Goal: Task Accomplishment & Management: Use online tool/utility

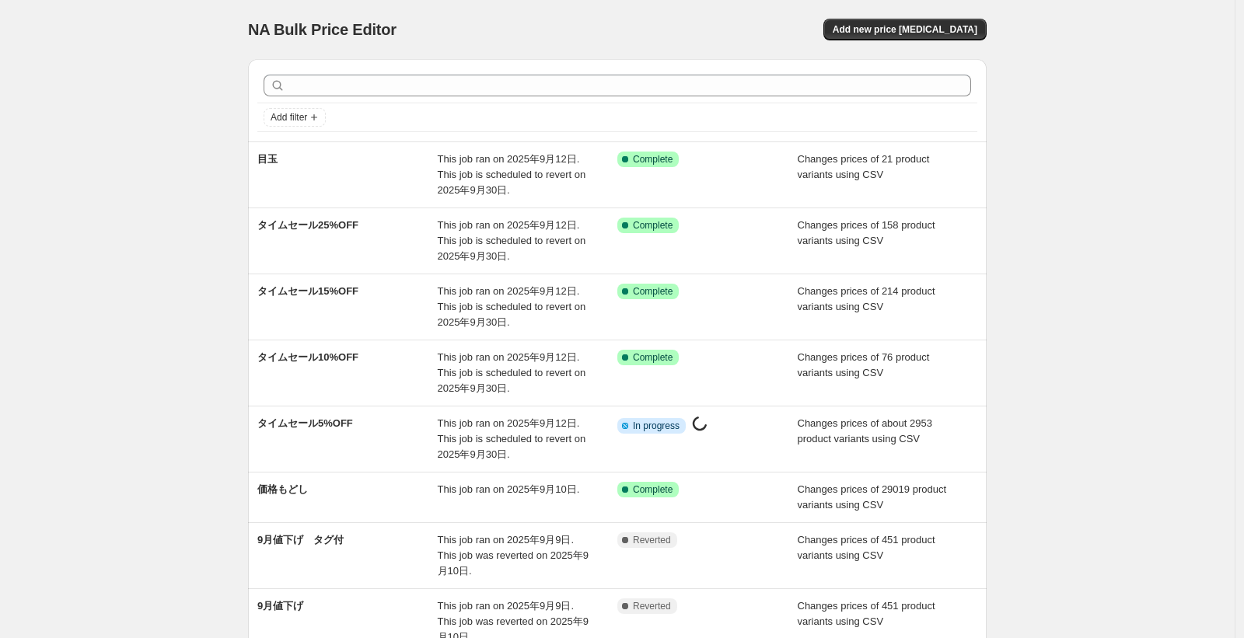
click at [121, 162] on div "NA Bulk Price Editor. This page is ready NA Bulk Price Editor Add new price cha…" at bounding box center [617, 470] width 1235 height 941
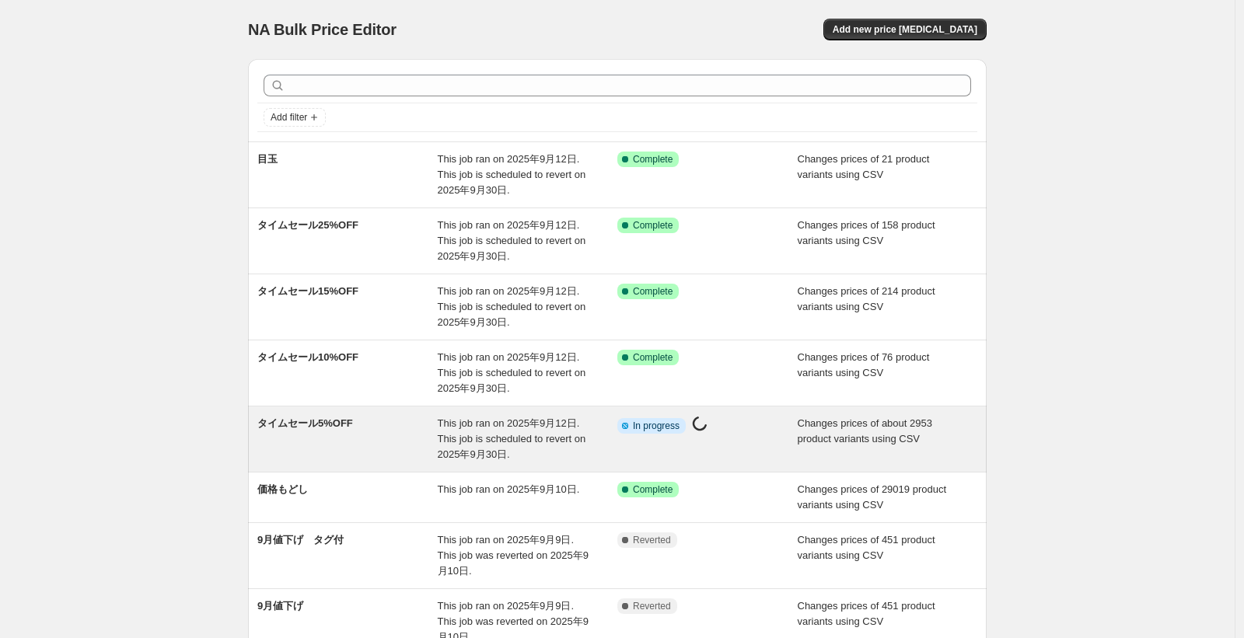
click at [478, 456] on span "This job ran on [DATE]. This job is scheduled to revert on [DATE]." at bounding box center [512, 439] width 149 height 43
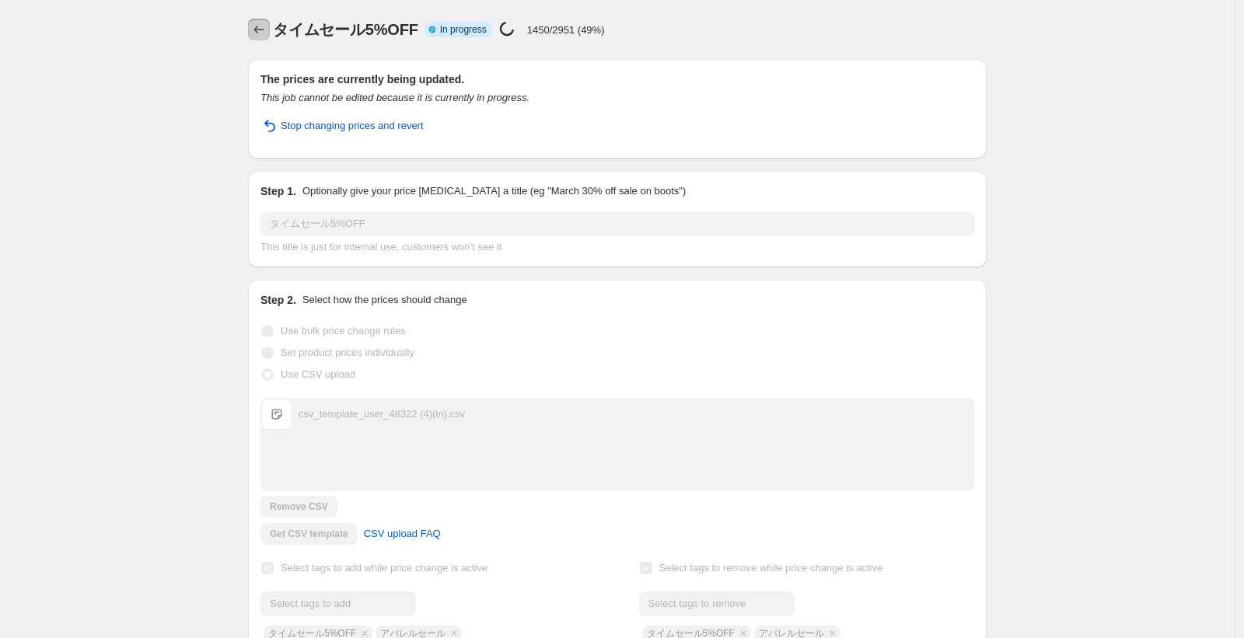
click at [265, 30] on icon "Price change jobs" at bounding box center [259, 30] width 16 height 16
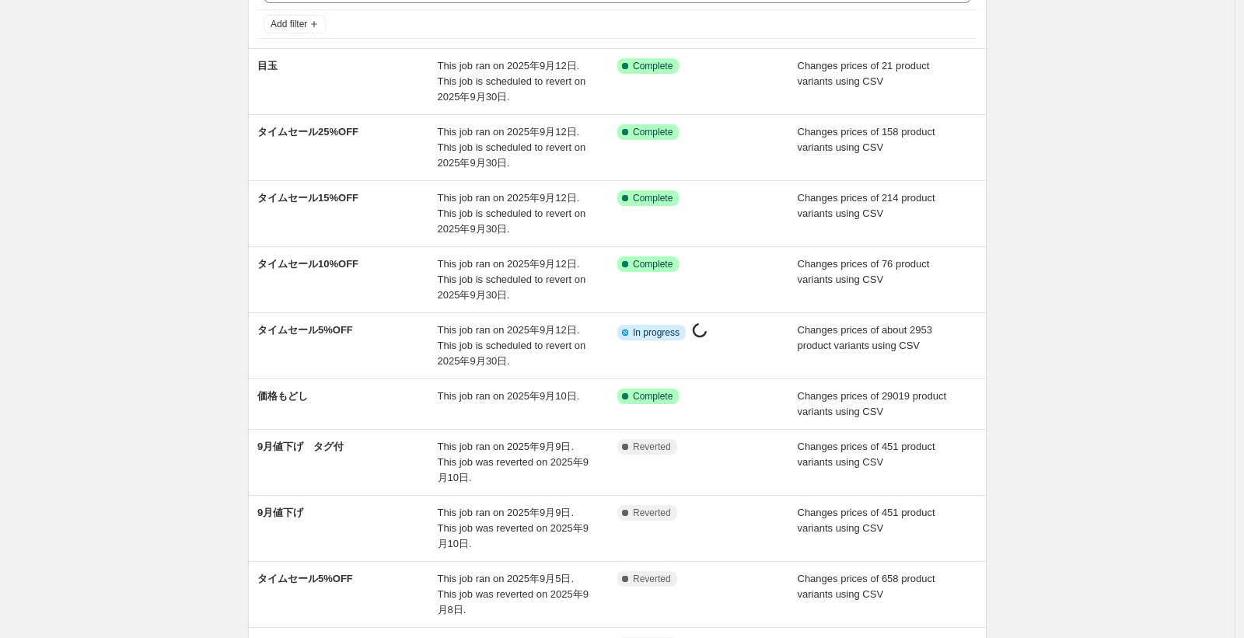
scroll to position [280, 0]
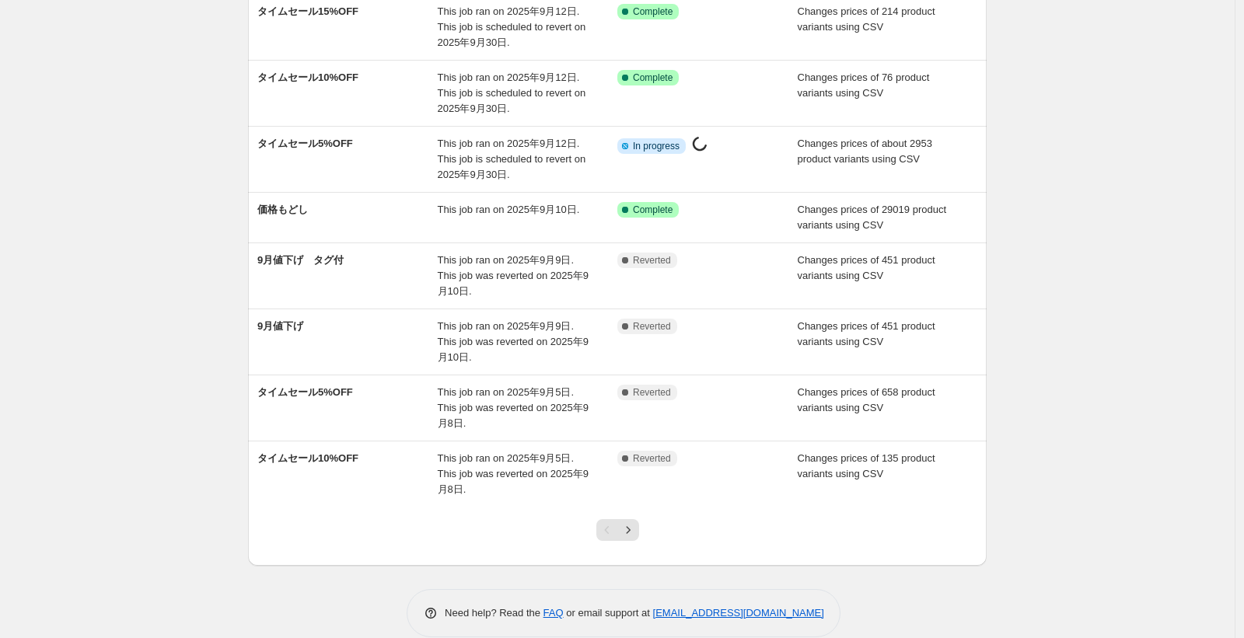
click at [235, 219] on div "NA Bulk Price Editor. This page is ready NA Bulk Price Editor Add new price cha…" at bounding box center [617, 190] width 776 height 941
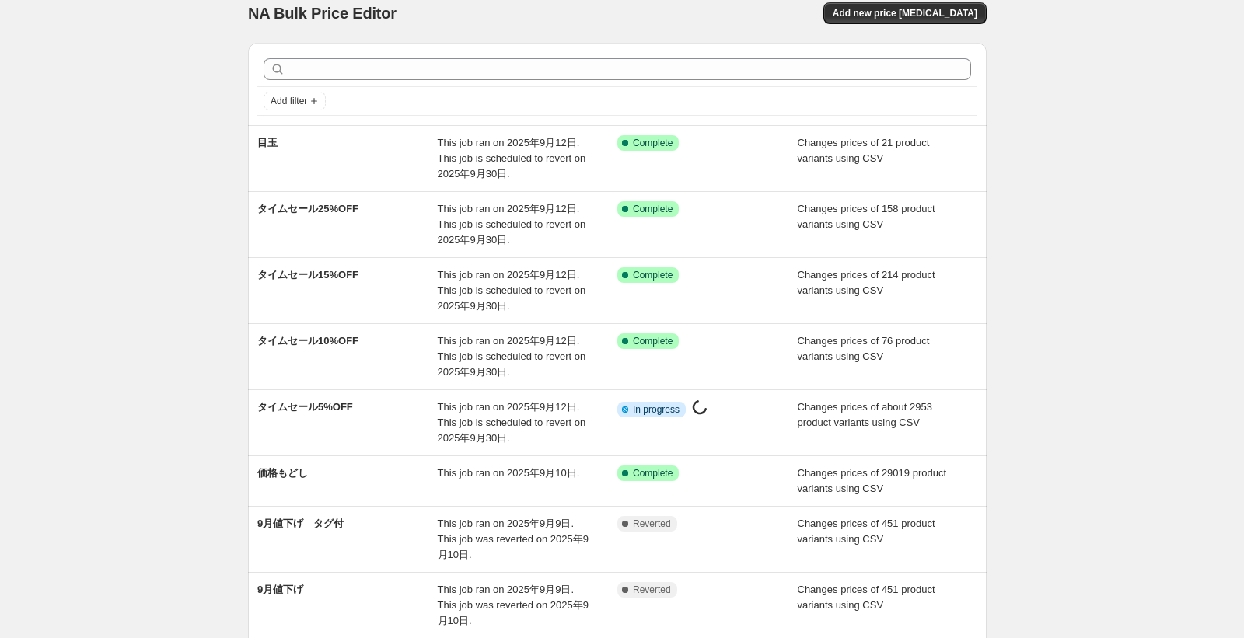
scroll to position [0, 0]
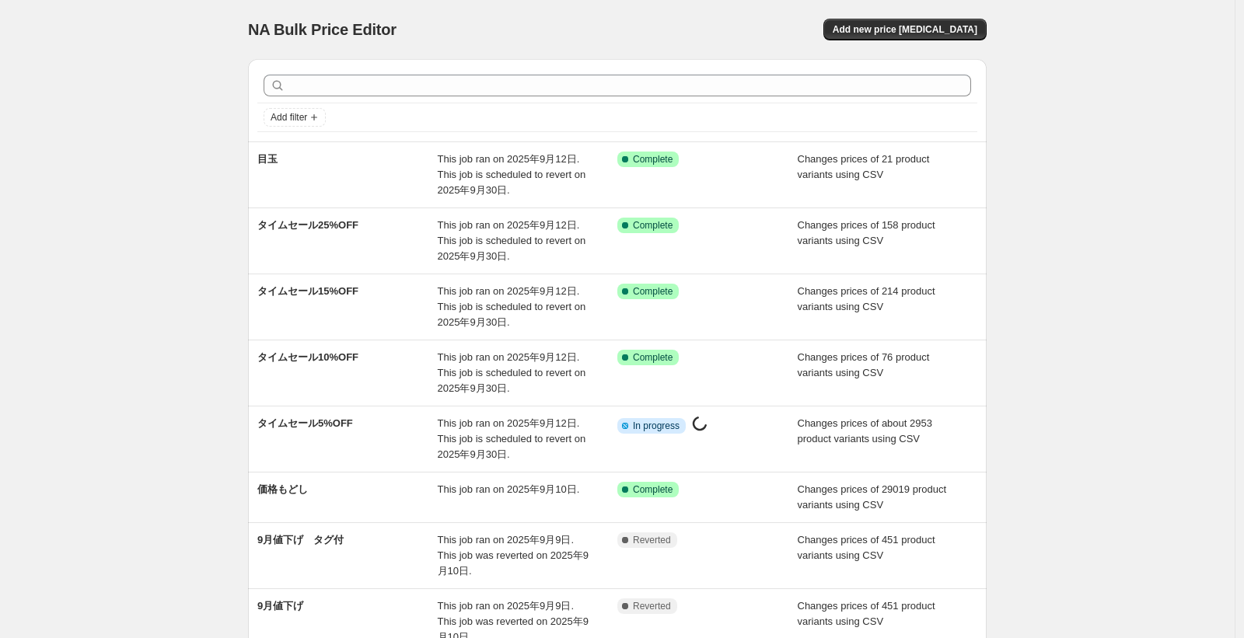
click at [169, 205] on div "NA Bulk Price Editor. This page is ready NA Bulk Price Editor Add new price cha…" at bounding box center [617, 470] width 1235 height 941
drag, startPoint x: 148, startPoint y: 166, endPoint x: 190, endPoint y: 147, distance: 46.0
click at [148, 164] on div "NA Bulk Price Editor. This page is ready NA Bulk Price Editor Add new price cha…" at bounding box center [617, 470] width 1235 height 941
drag, startPoint x: 124, startPoint y: 184, endPoint x: 99, endPoint y: 142, distance: 48.1
click at [124, 176] on div "NA Bulk Price Editor. This page is ready NA Bulk Price Editor Add new price cha…" at bounding box center [617, 470] width 1235 height 941
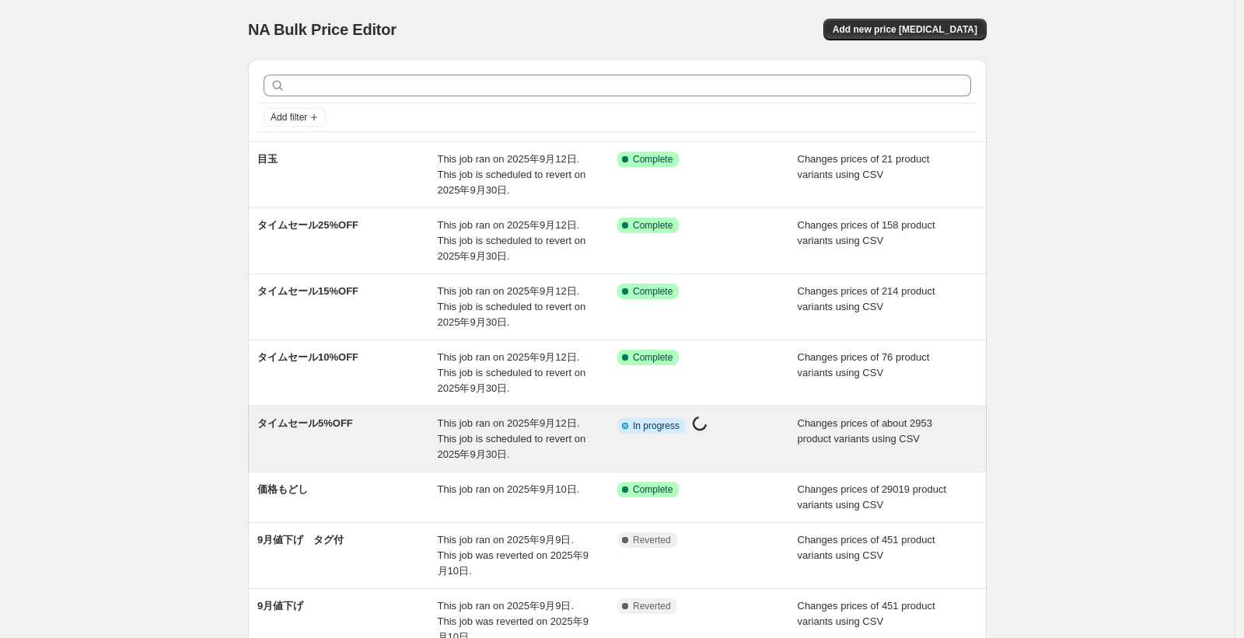
click at [402, 439] on div "タイムセール5%OFF" at bounding box center [347, 439] width 180 height 47
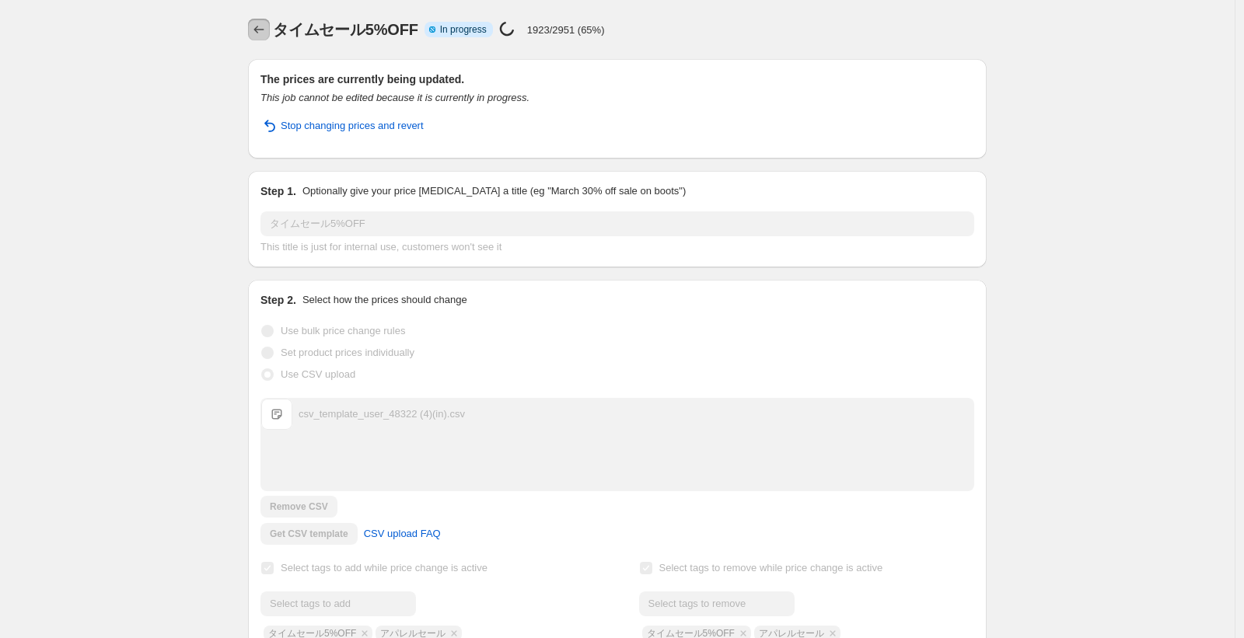
click at [255, 28] on icon "Price change jobs" at bounding box center [259, 30] width 16 height 16
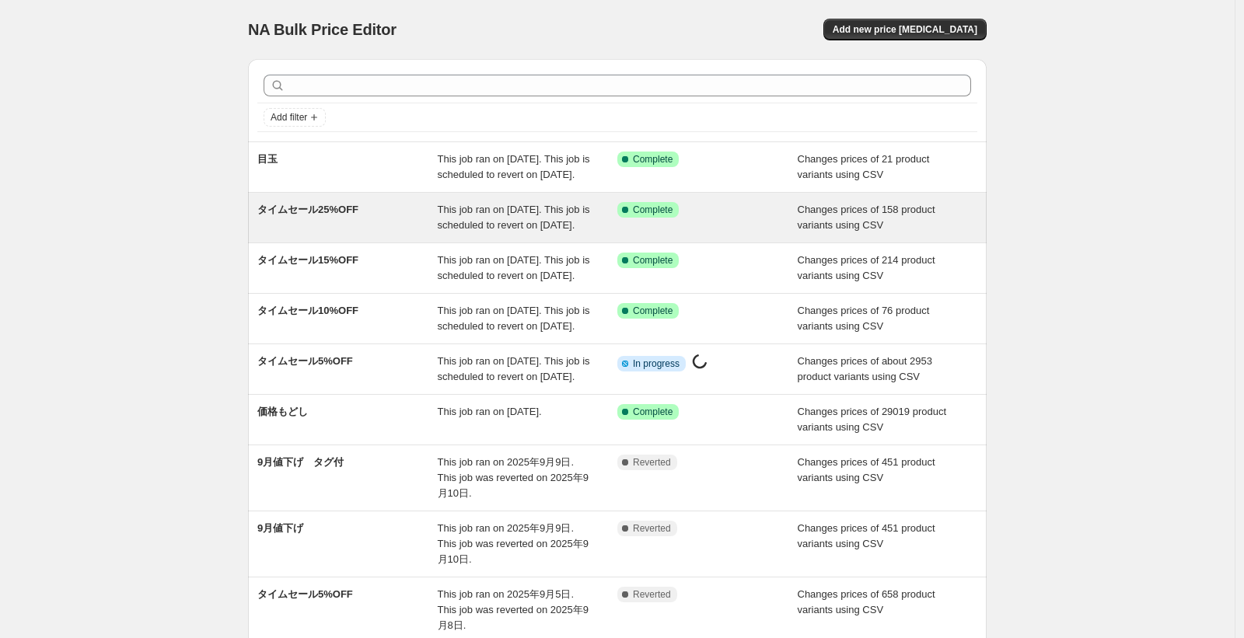
click at [703, 233] on div "Success Complete Complete" at bounding box center [707, 217] width 180 height 31
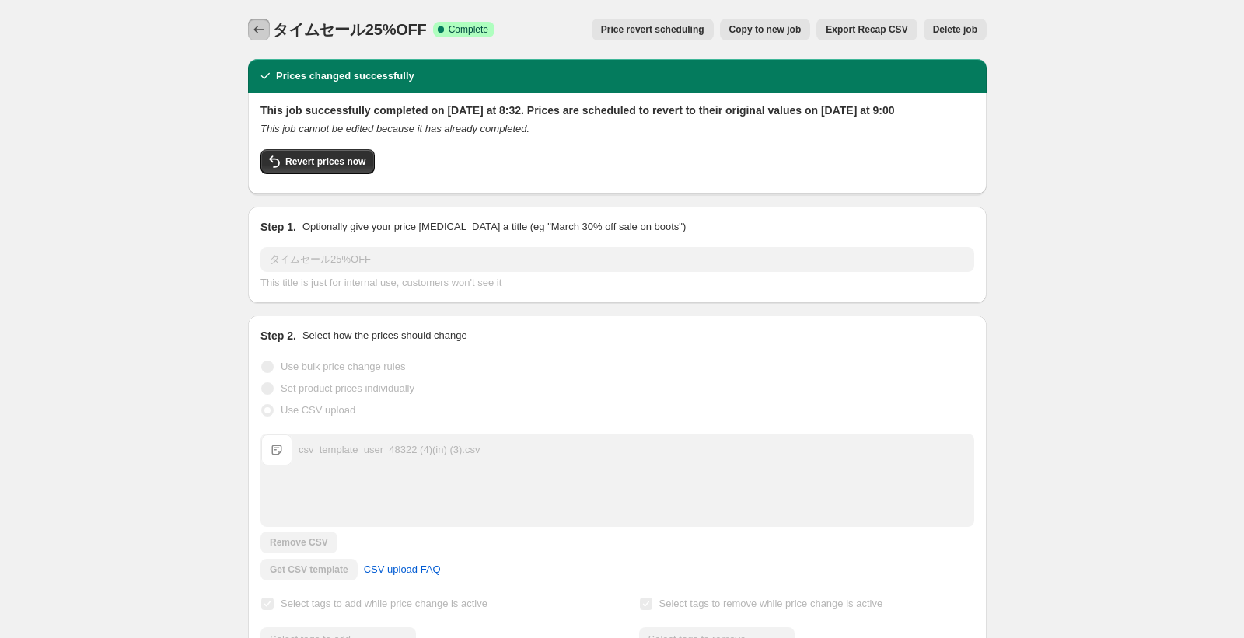
click at [261, 30] on icon "Price change jobs" at bounding box center [259, 30] width 16 height 16
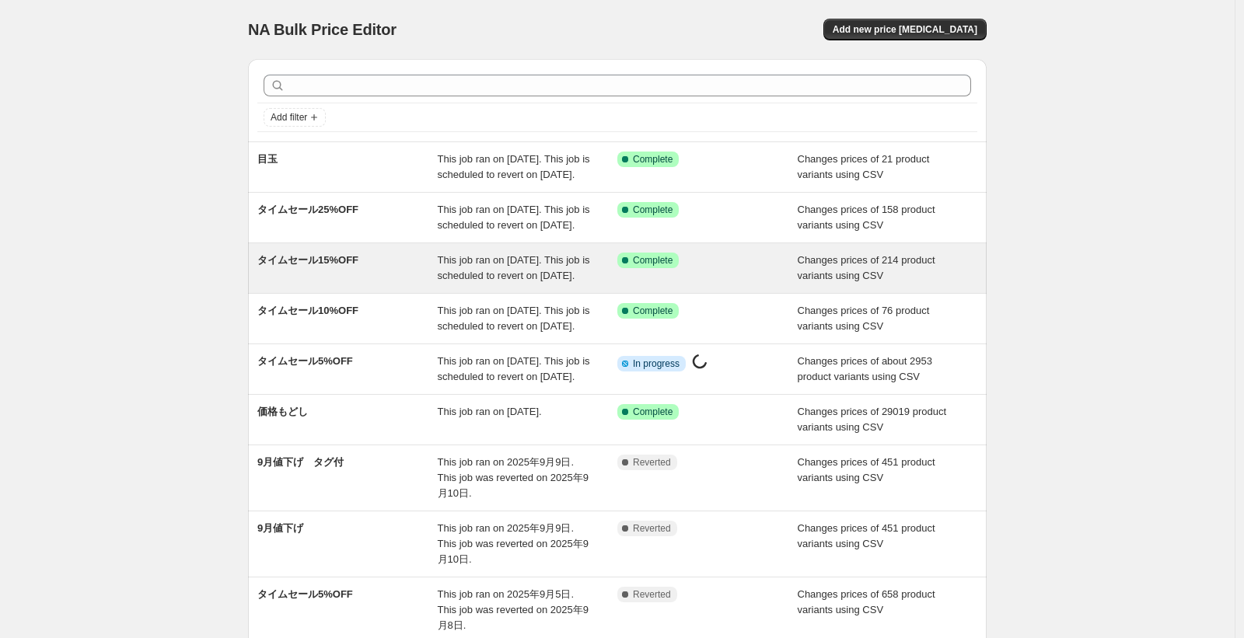
click at [813, 284] on div "Changes prices of 214 product variants using CSV" at bounding box center [888, 268] width 180 height 31
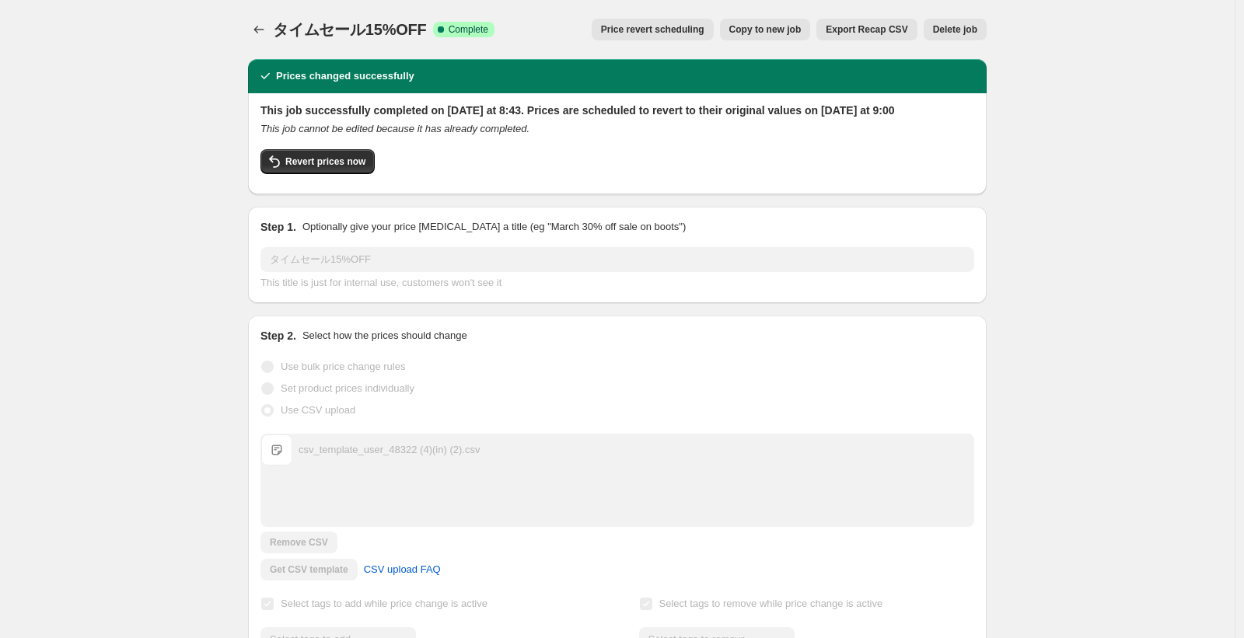
click at [265, 26] on icon "Price change jobs" at bounding box center [259, 30] width 16 height 16
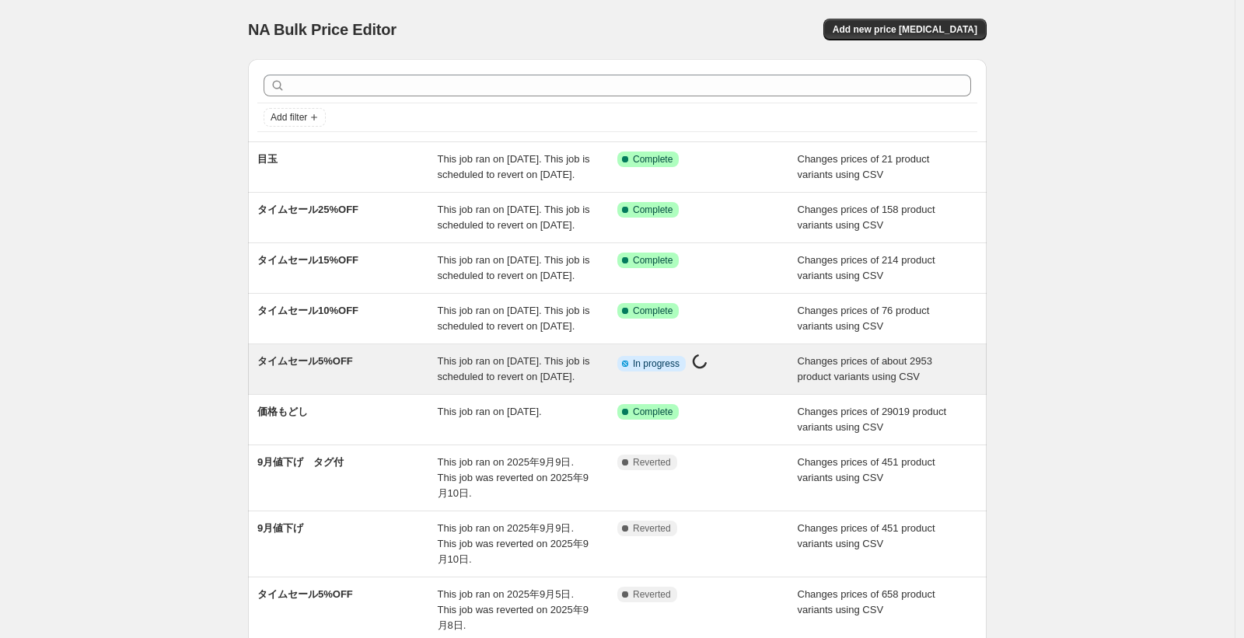
click at [806, 385] on div "Changes prices of about 2953 product variants using CSV" at bounding box center [888, 369] width 180 height 31
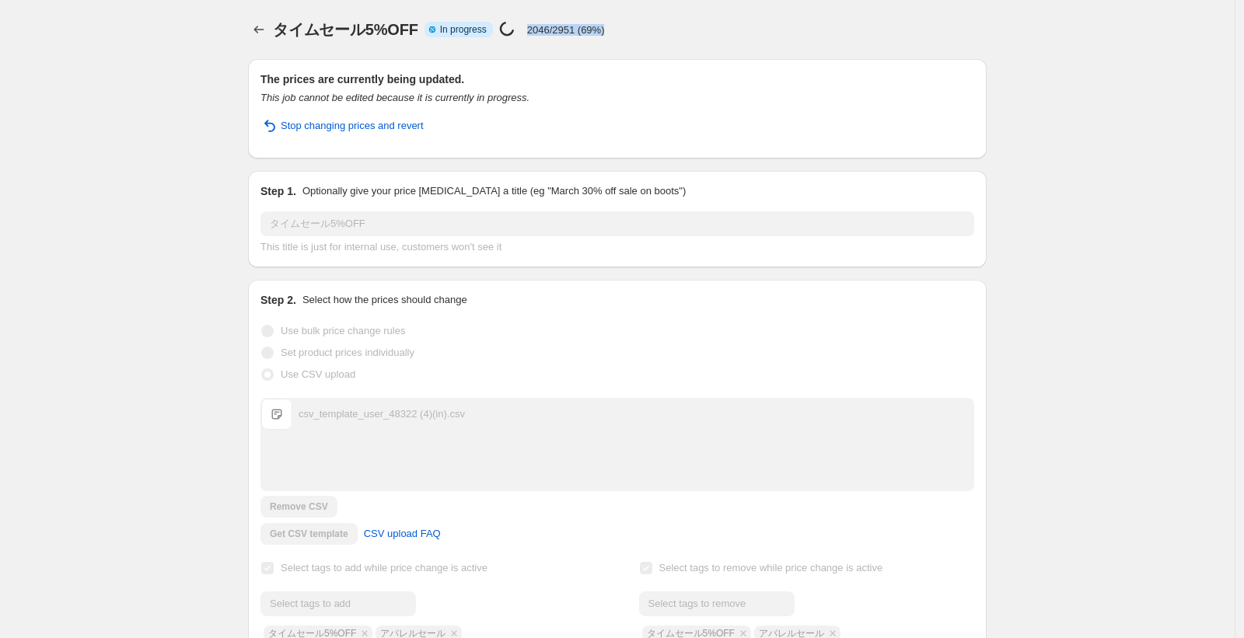
drag, startPoint x: 533, startPoint y: 30, endPoint x: 631, endPoint y: 33, distance: 98.0
click at [631, 33] on div "タイムセール5%OFF Info Partially complete In progress Price change job in progress...…" at bounding box center [630, 30] width 714 height 22
click at [184, 108] on div "タイムセール5%OFF. This page is ready タイムセール5%OFF Info Partially complete In progress…" at bounding box center [617, 576] width 1235 height 1152
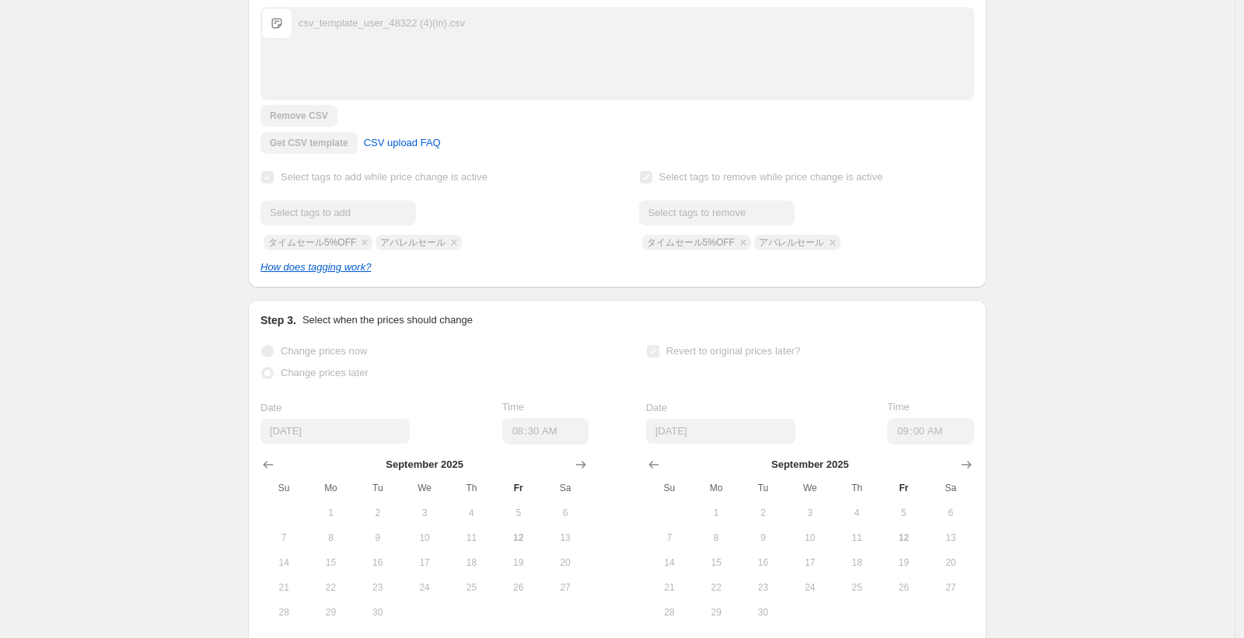
scroll to position [484, 0]
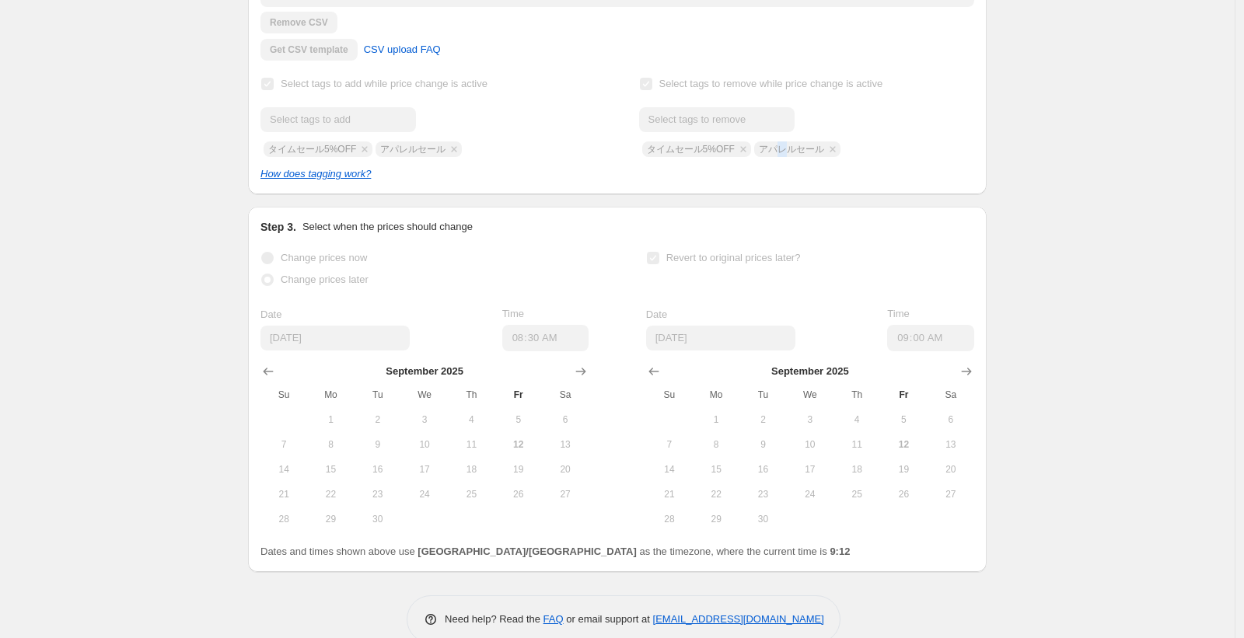
click at [783, 148] on div "Submit タイムセール5%OFF アパレルセール" at bounding box center [806, 132] width 335 height 50
click at [416, 147] on div "Submit タイムセール5%OFF アパレルセール" at bounding box center [427, 132] width 335 height 50
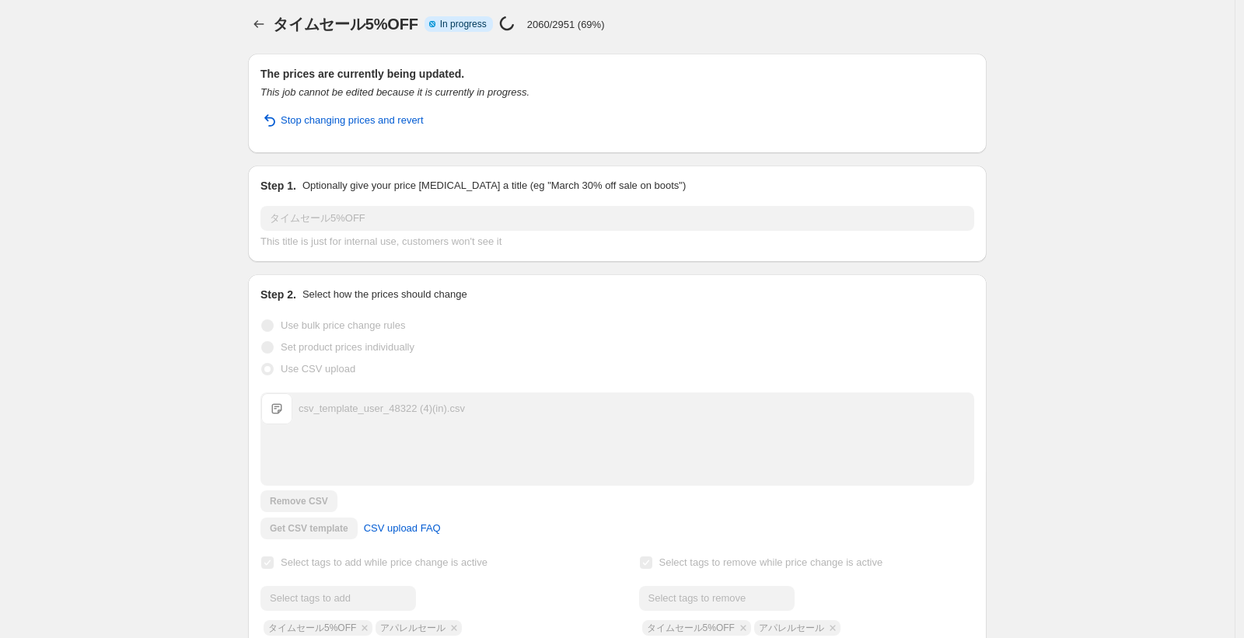
scroll to position [0, 0]
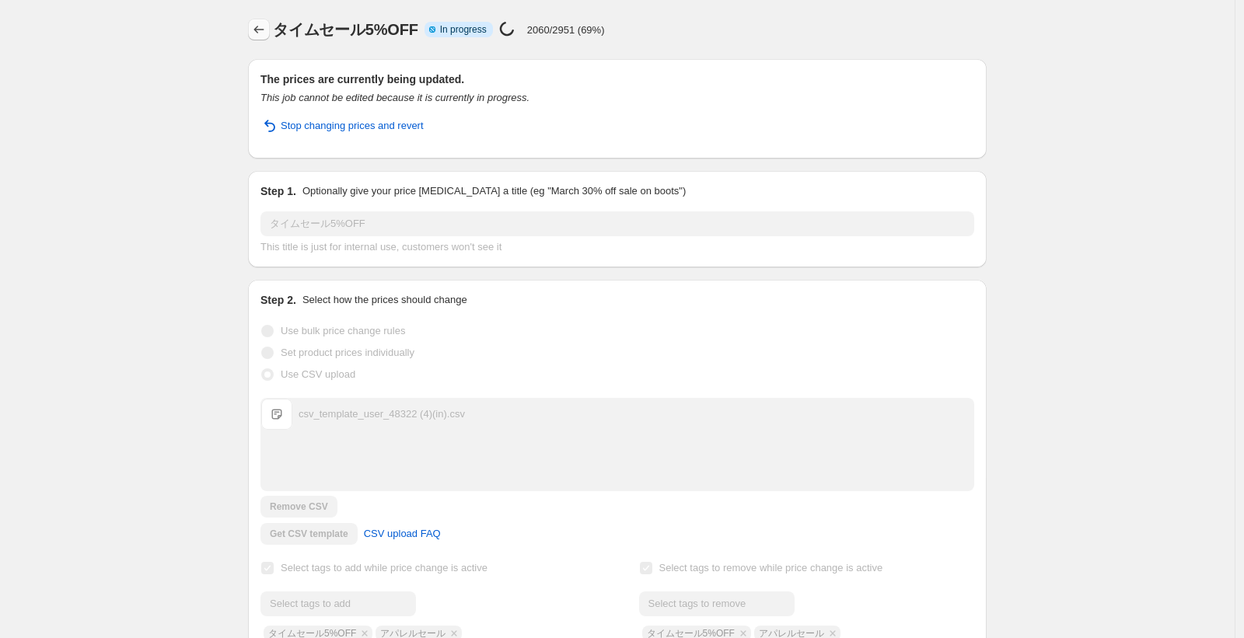
click at [255, 26] on icon "Price change jobs" at bounding box center [259, 30] width 16 height 16
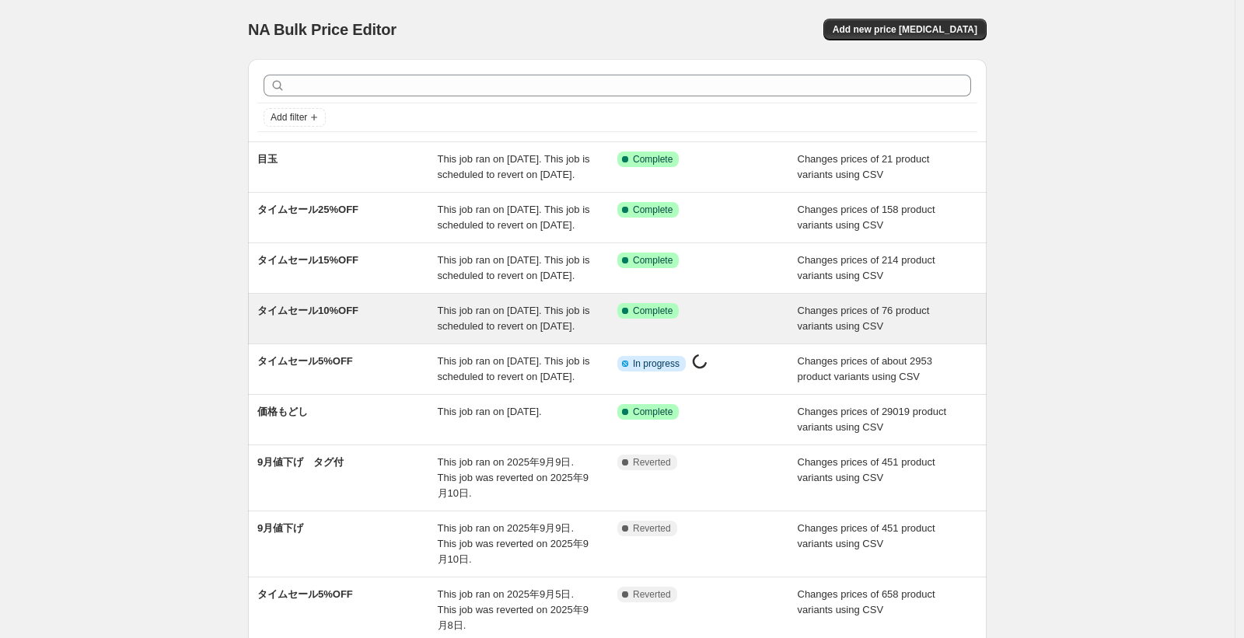
click at [455, 332] on span "This job ran on 2025年9月12日. This job is scheduled to revert on 2025年9月30日." at bounding box center [514, 318] width 152 height 27
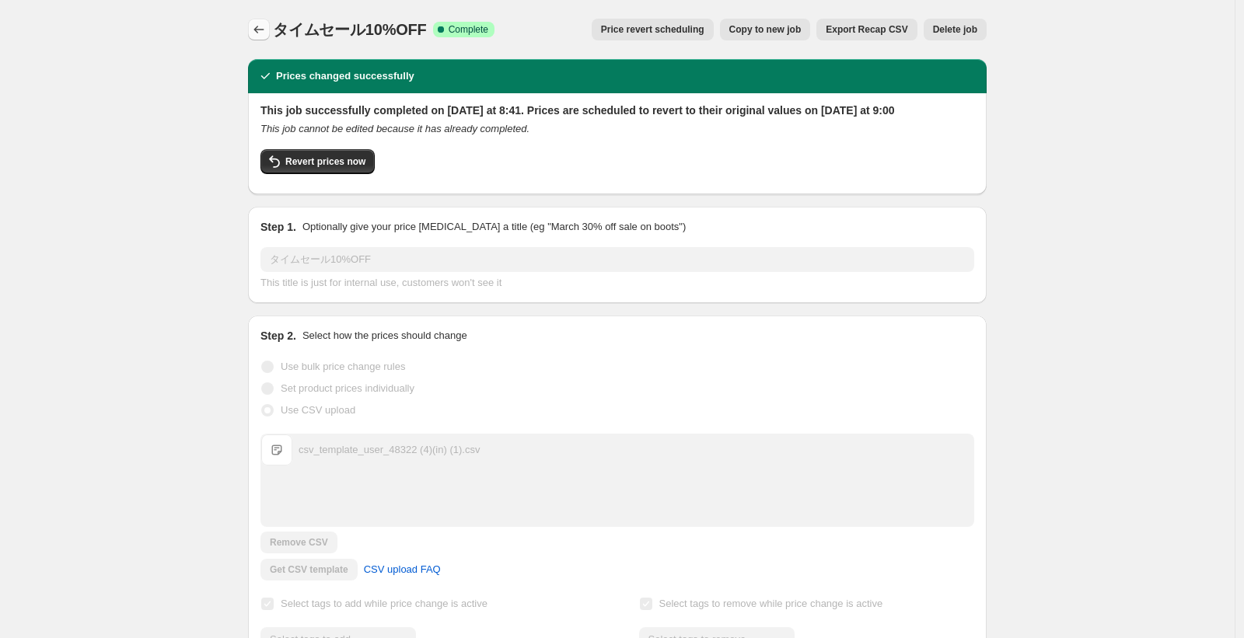
click at [267, 31] on icon "Price change jobs" at bounding box center [259, 30] width 16 height 16
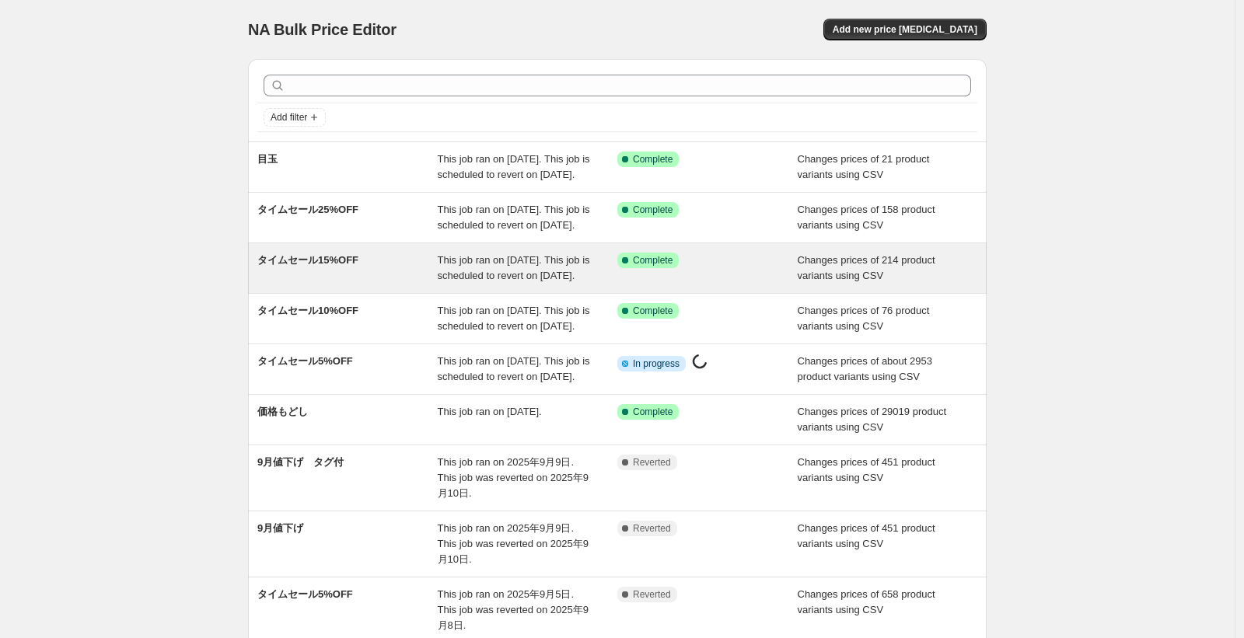
click at [500, 284] on div "This job ran on 2025年9月12日. This job is scheduled to revert on 2025年9月30日." at bounding box center [528, 268] width 180 height 31
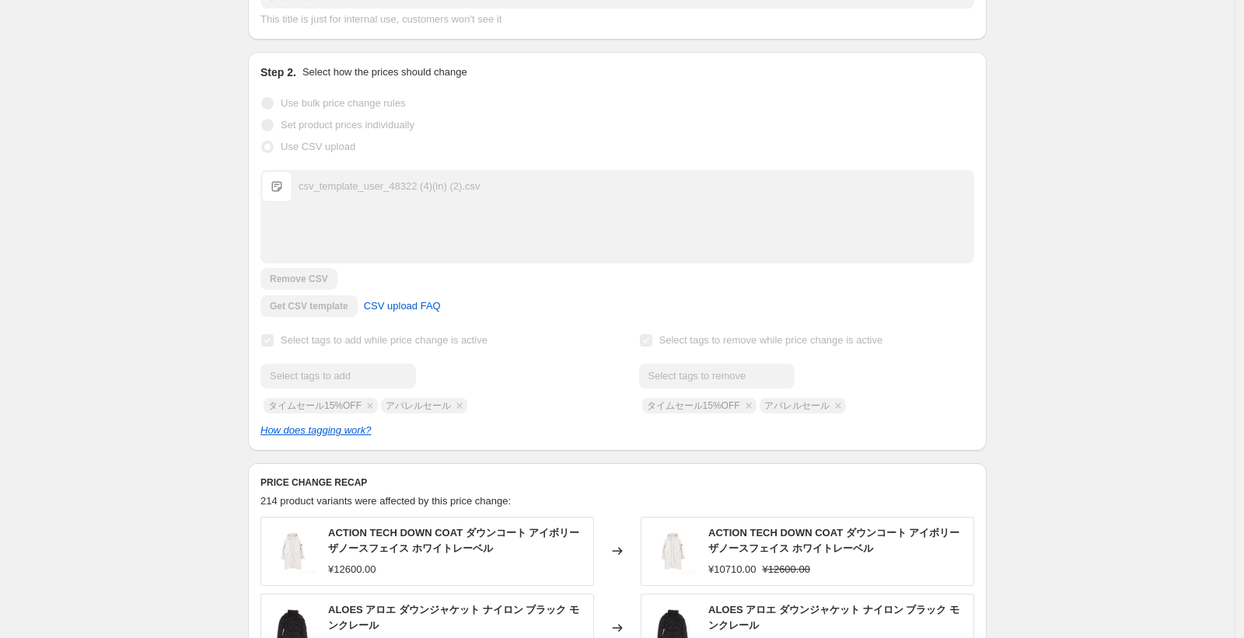
scroll to position [373, 0]
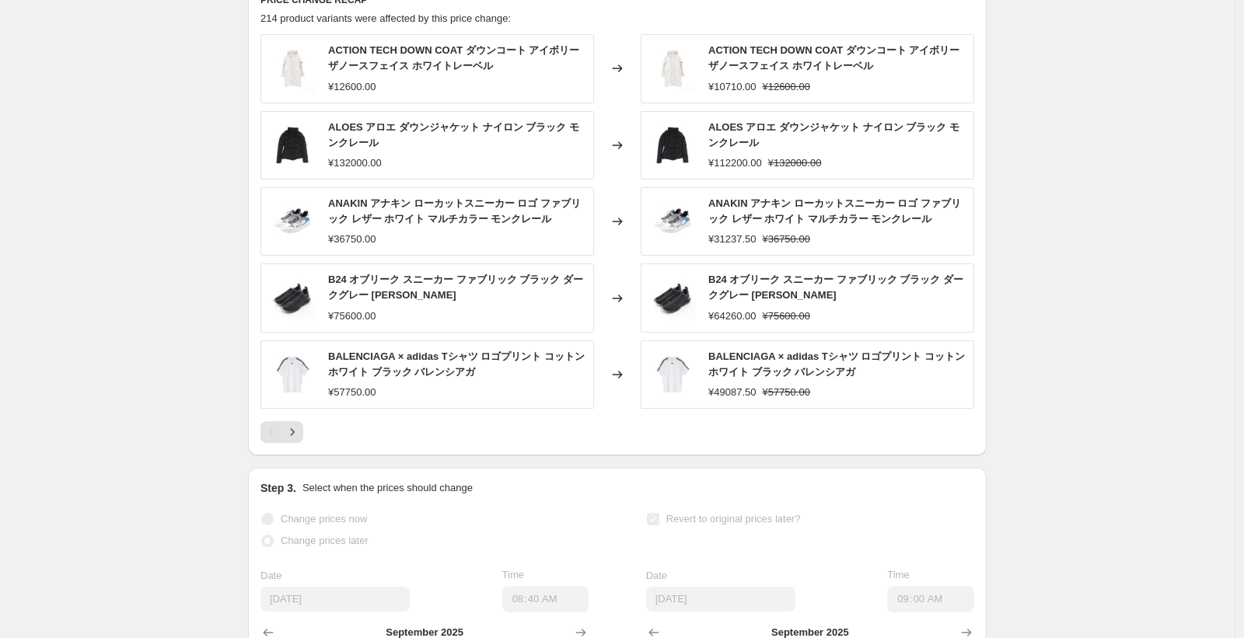
click at [206, 260] on div "タイムセール15%OFF. This page is ready タイムセール15%OFF Success Complete Complete Price r…" at bounding box center [617, 90] width 1235 height 1675
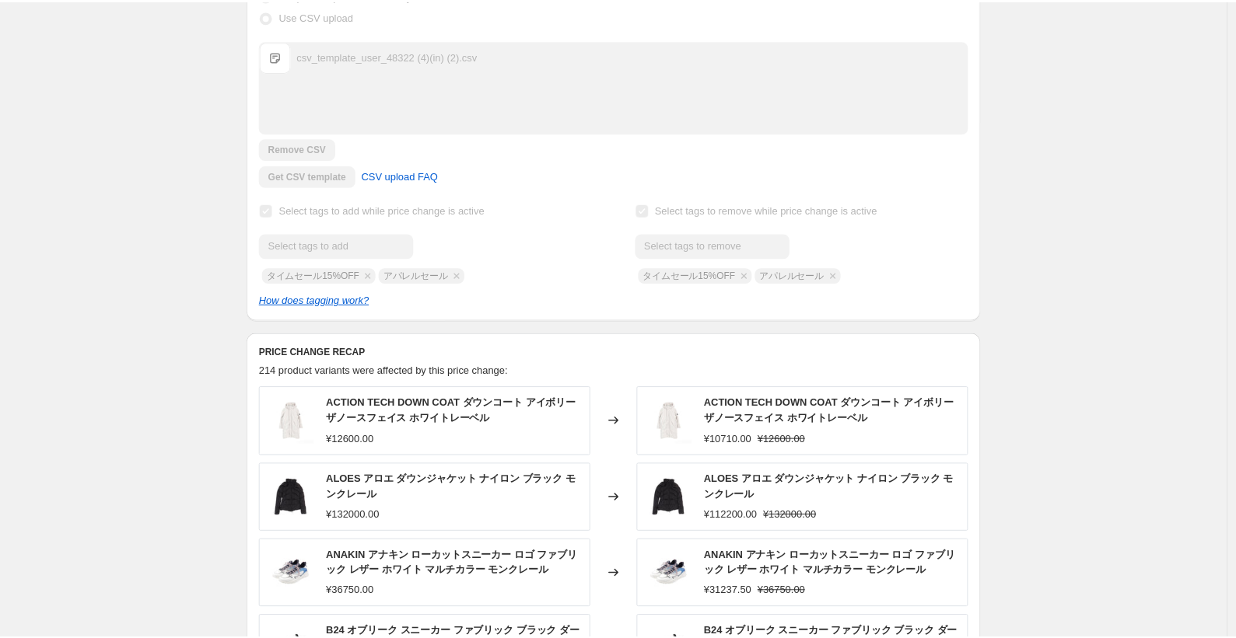
scroll to position [0, 0]
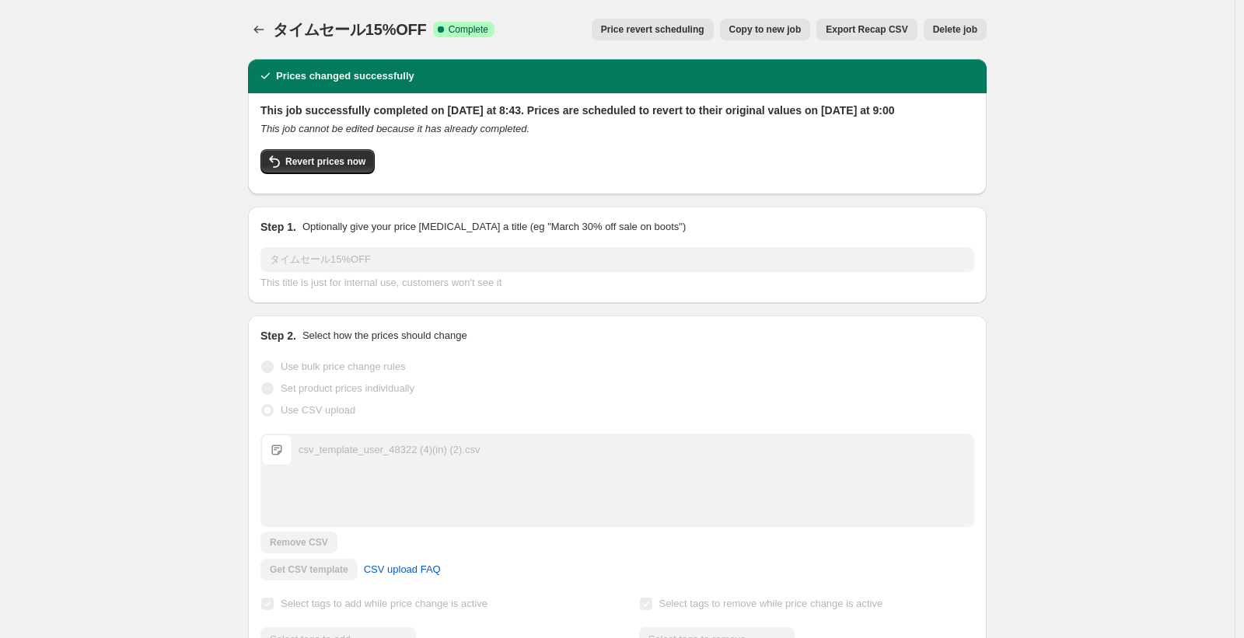
click at [263, 27] on icon "Price change jobs" at bounding box center [259, 30] width 16 height 16
